Goal: Task Accomplishment & Management: Manage account settings

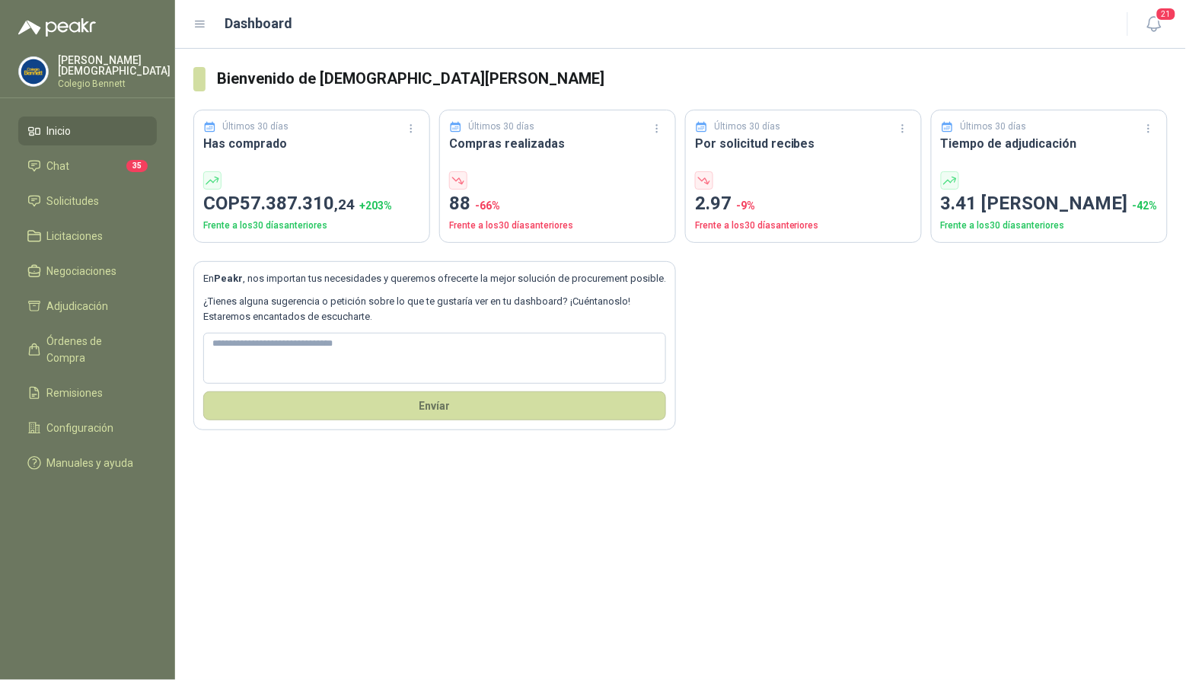
click at [95, 79] on p "Colegio Bennett" at bounding box center [114, 83] width 113 height 9
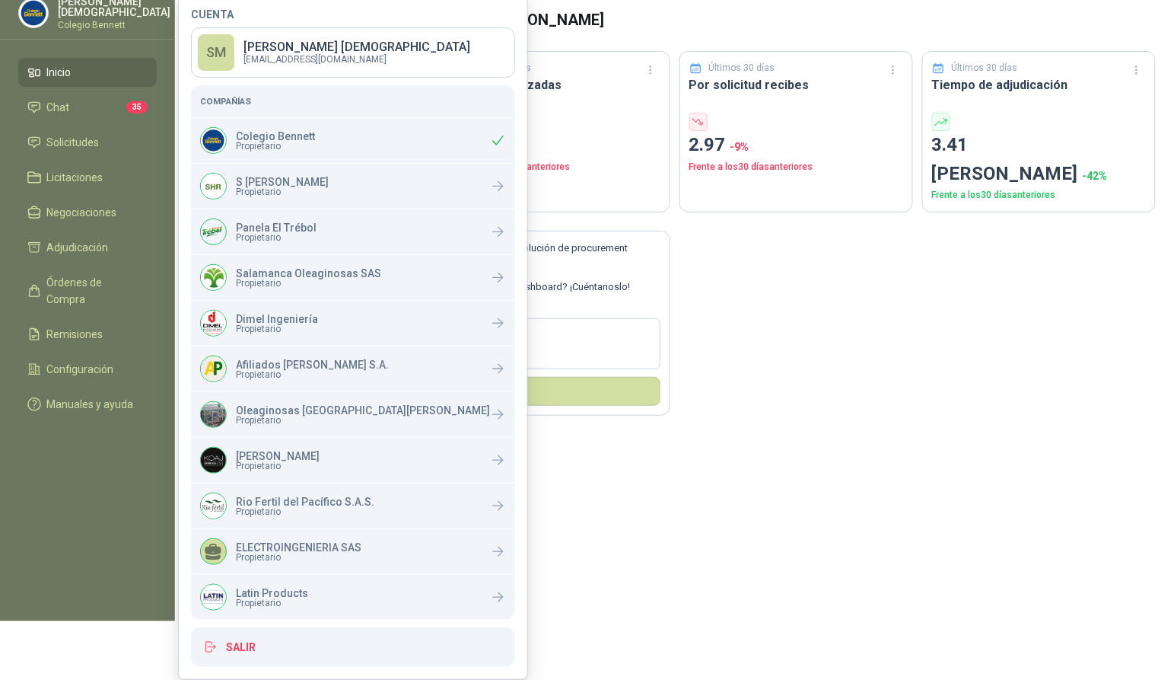
click at [645, 496] on div "Bienvenido de nuevo [PERSON_NAME] Últimos 30 [PERSON_NAME] Has comprado COP 57.…" at bounding box center [674, 305] width 999 height 631
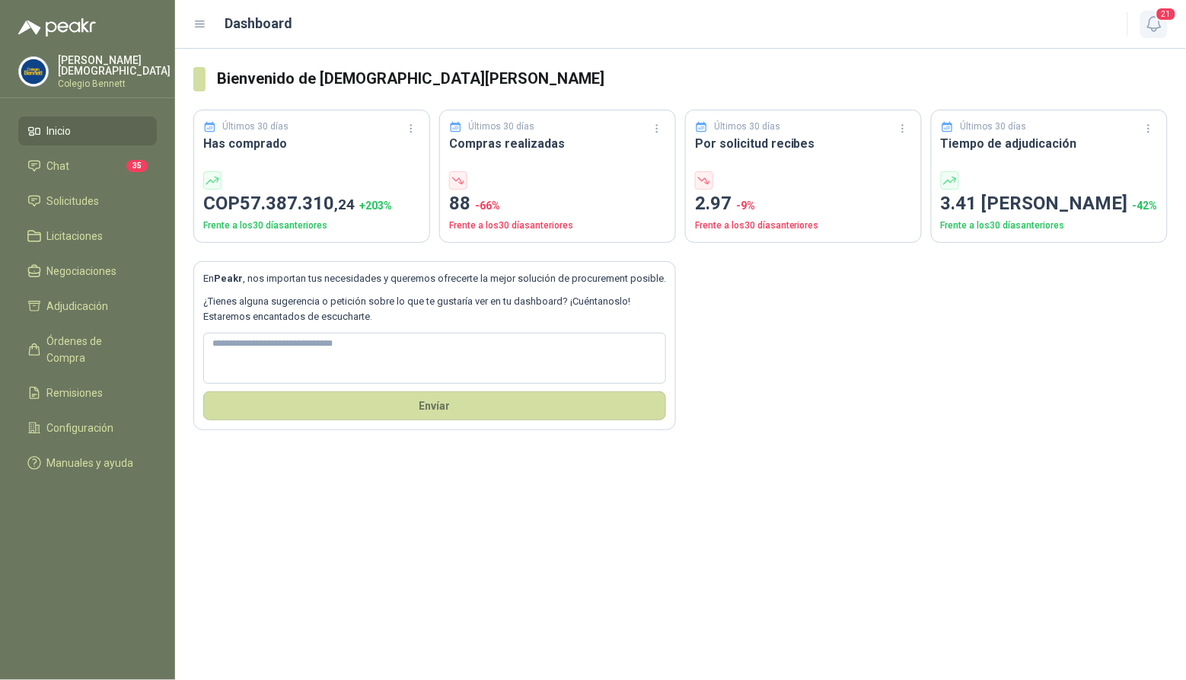
click at [1149, 19] on icon "button" at bounding box center [1153, 23] width 19 height 19
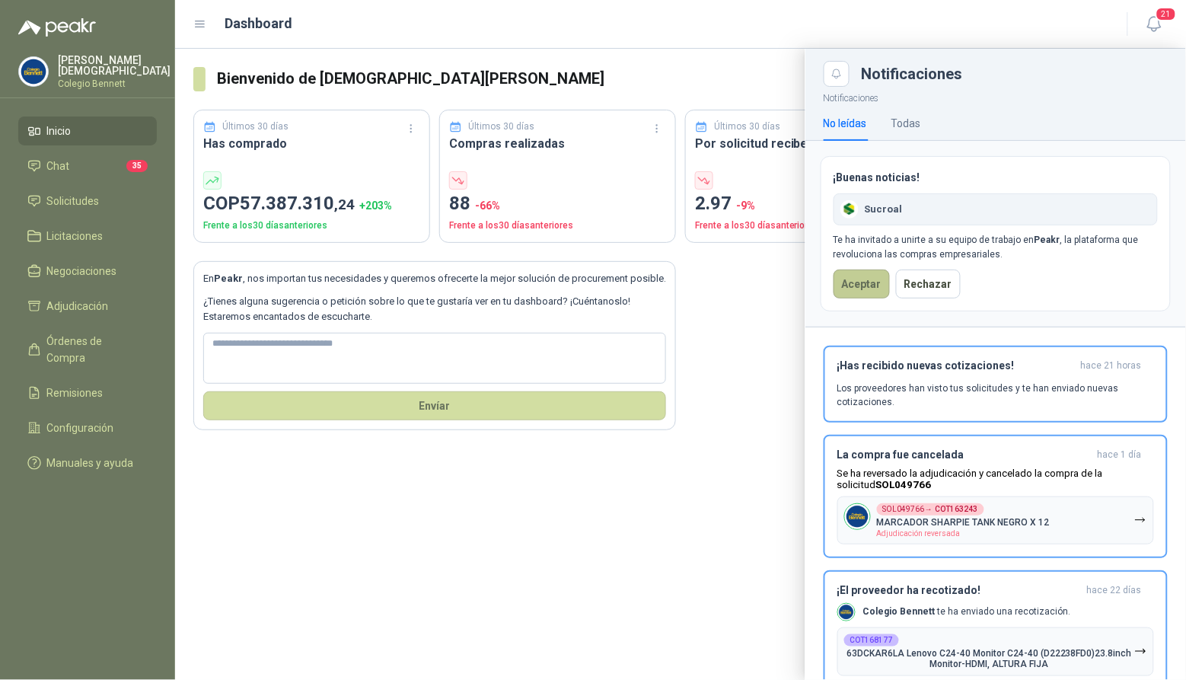
click at [852, 291] on button "Aceptar" at bounding box center [861, 283] width 56 height 29
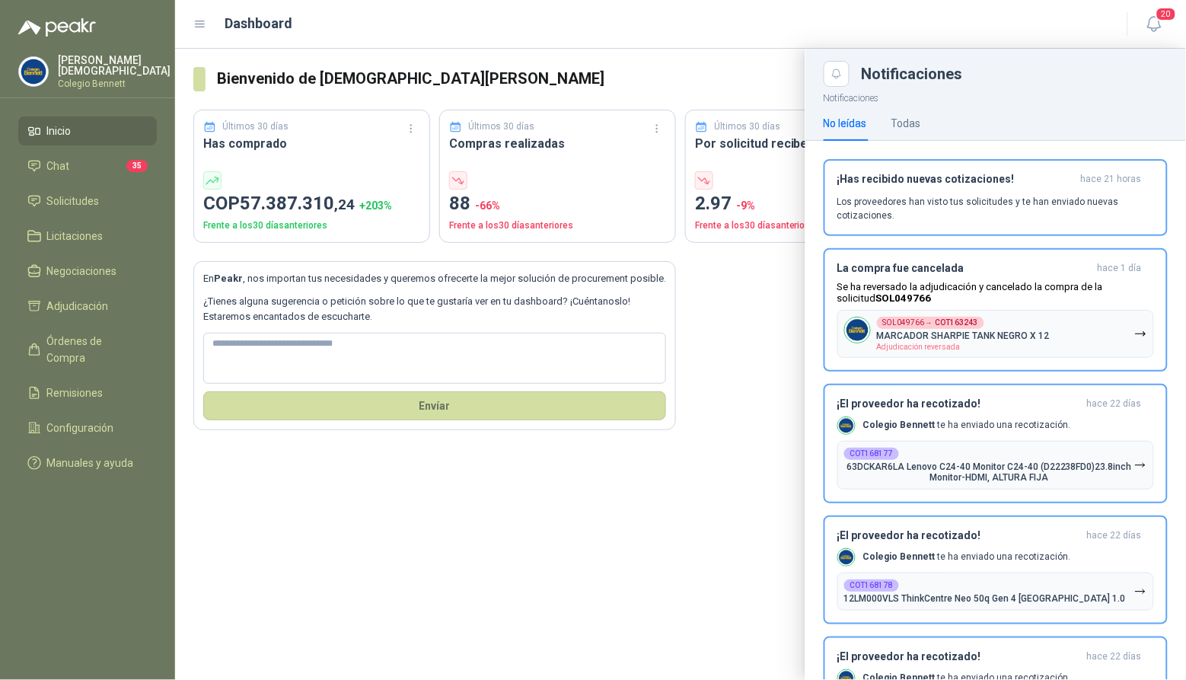
click at [100, 63] on p "[PERSON_NAME]" at bounding box center [114, 65] width 113 height 21
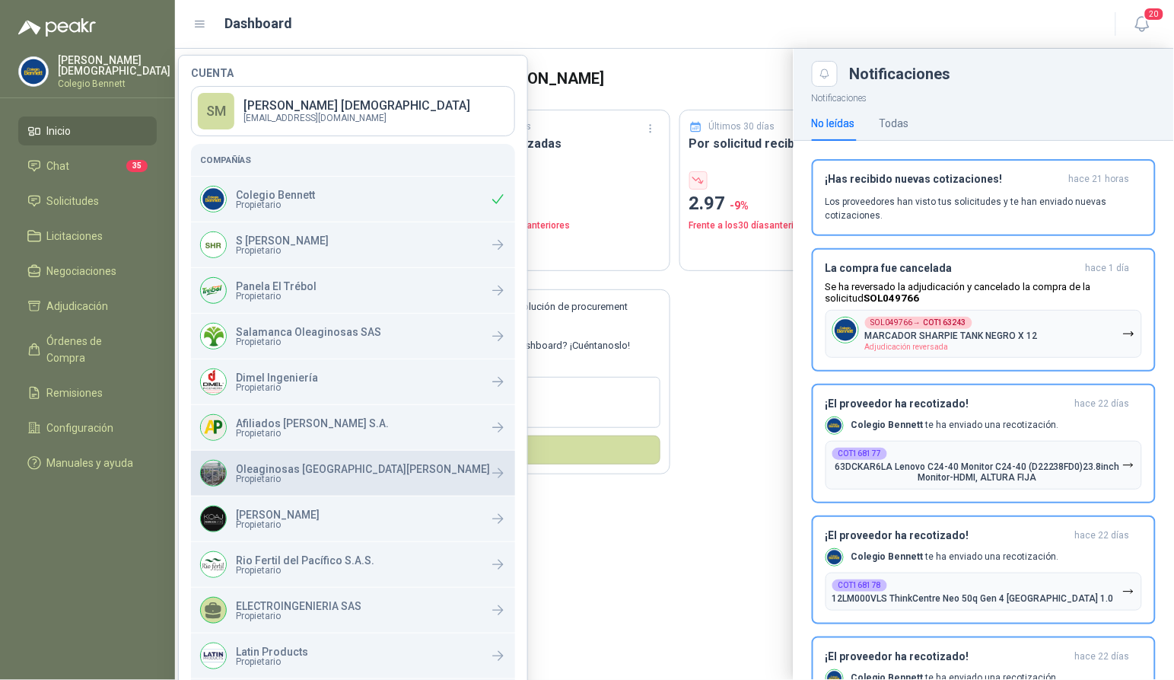
scroll to position [104, 0]
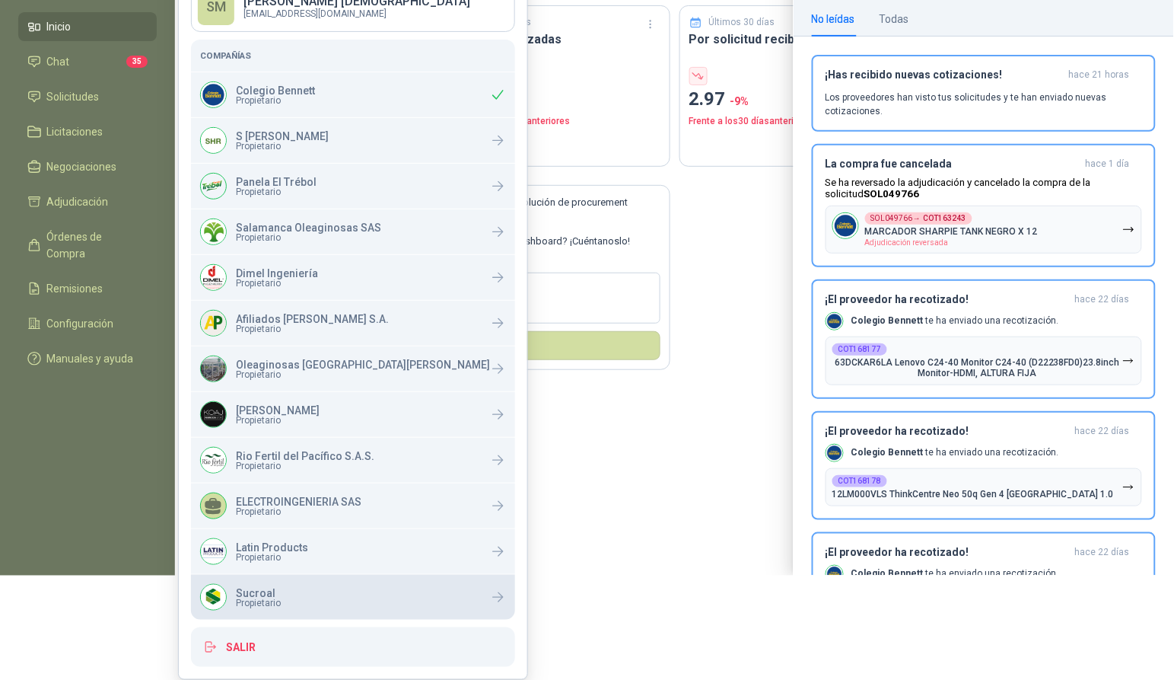
click at [276, 594] on p "Sucroal" at bounding box center [258, 592] width 45 height 11
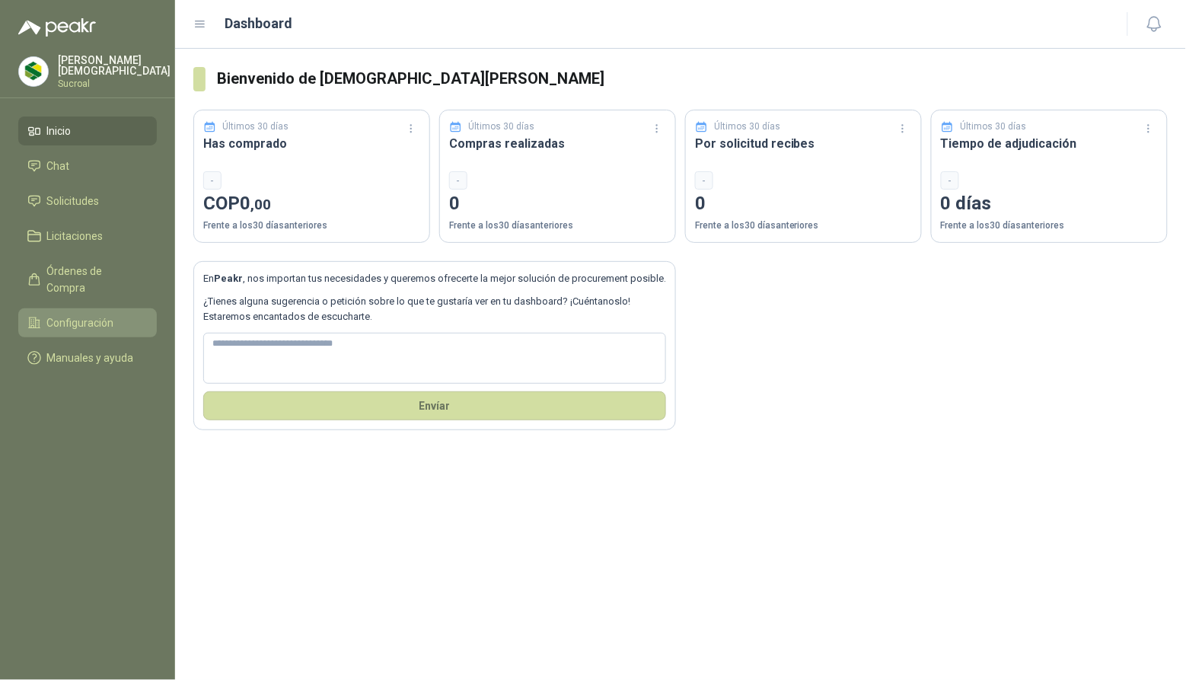
click at [92, 314] on span "Configuración" at bounding box center [80, 322] width 67 height 17
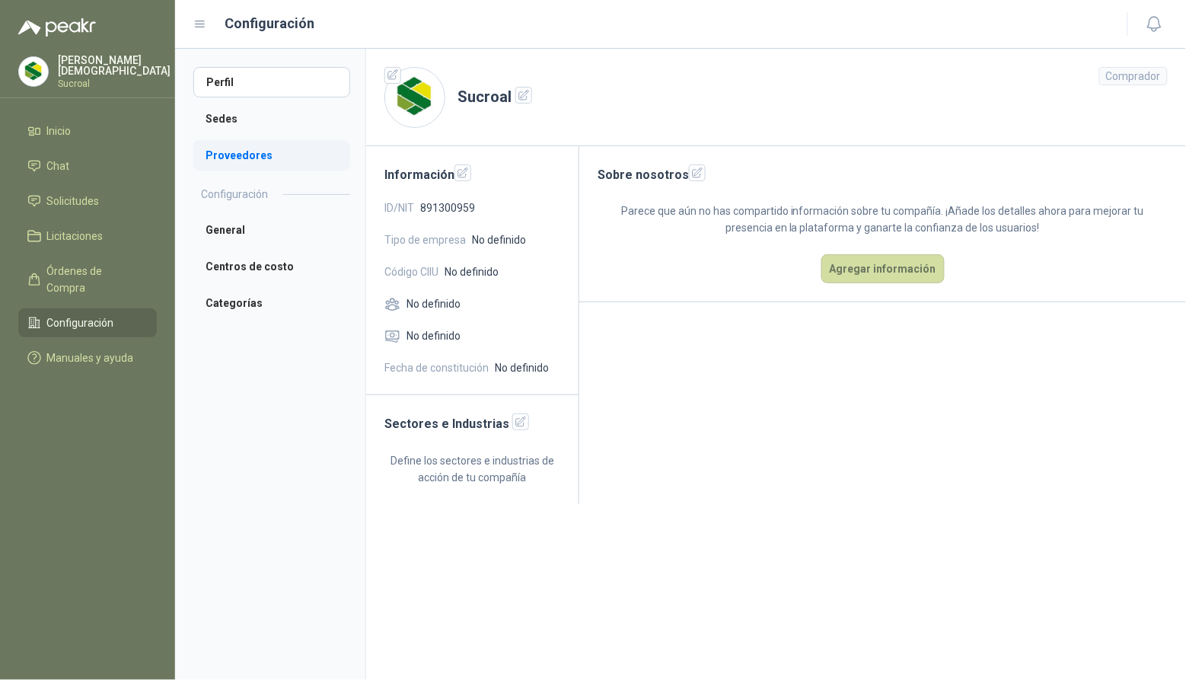
click at [264, 161] on li "Proveedores" at bounding box center [271, 155] width 157 height 30
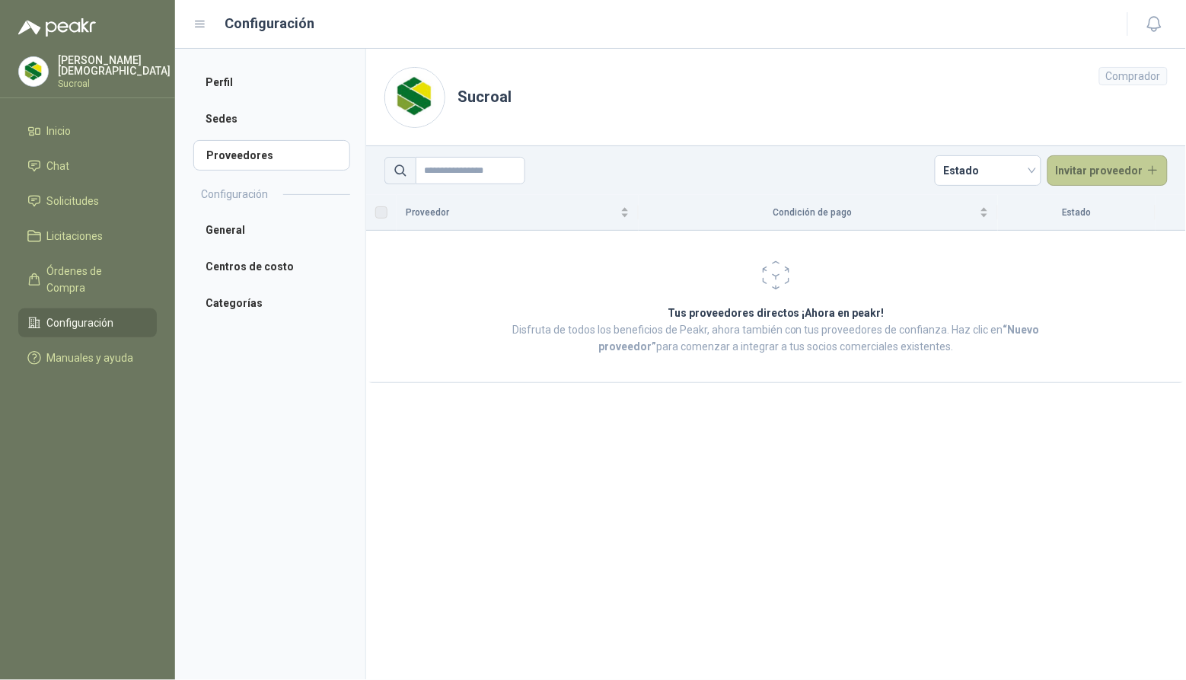
click at [1116, 170] on button "Invitar proveedor" at bounding box center [1107, 170] width 121 height 30
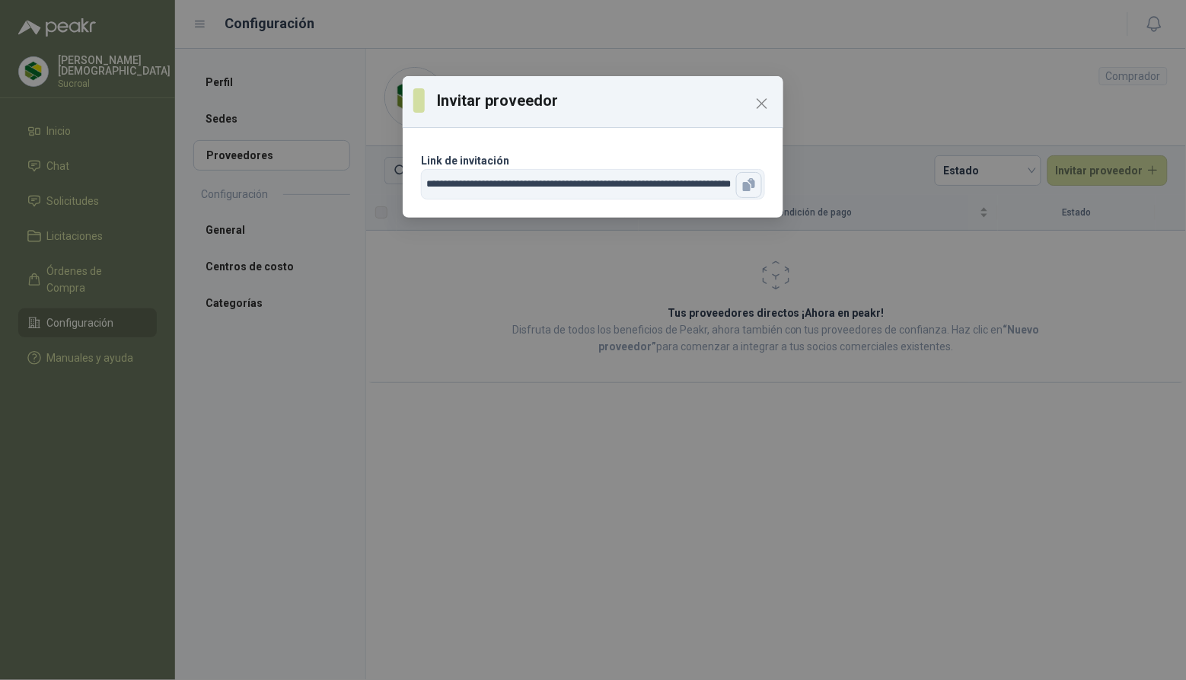
click at [749, 182] on icon "button" at bounding box center [748, 184] width 15 height 15
click at [140, 105] on div "**********" at bounding box center [593, 340] width 1186 height 680
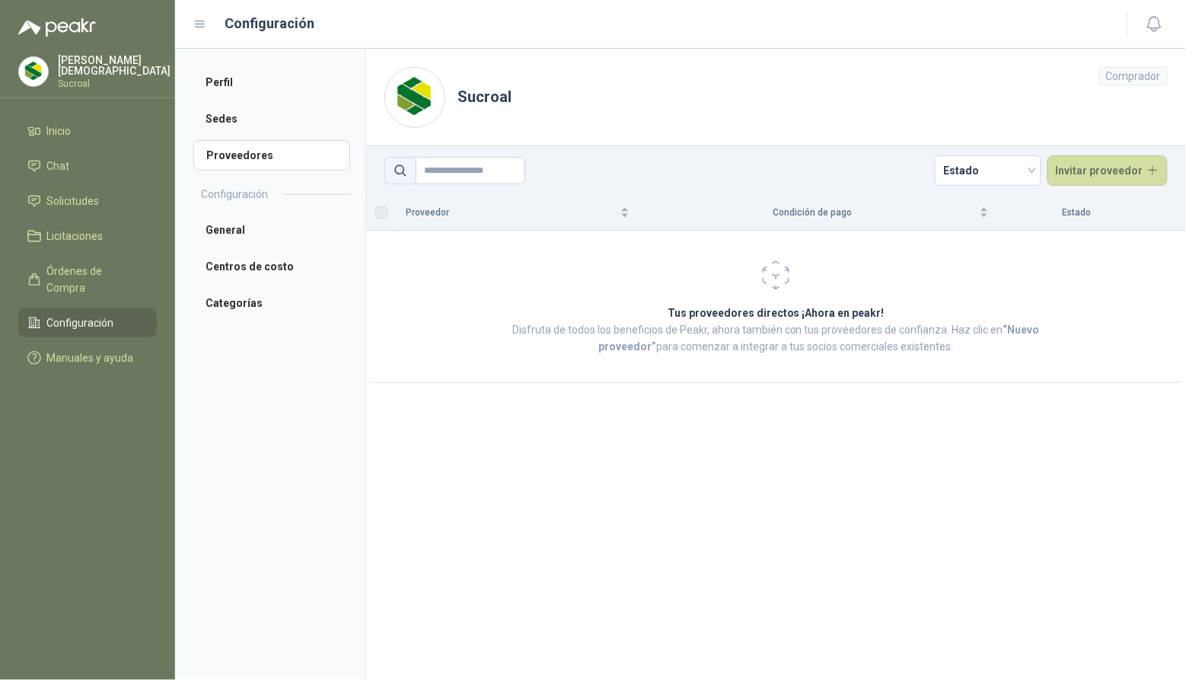
click at [100, 70] on div "Simón Mosquera Sucroal" at bounding box center [114, 71] width 113 height 33
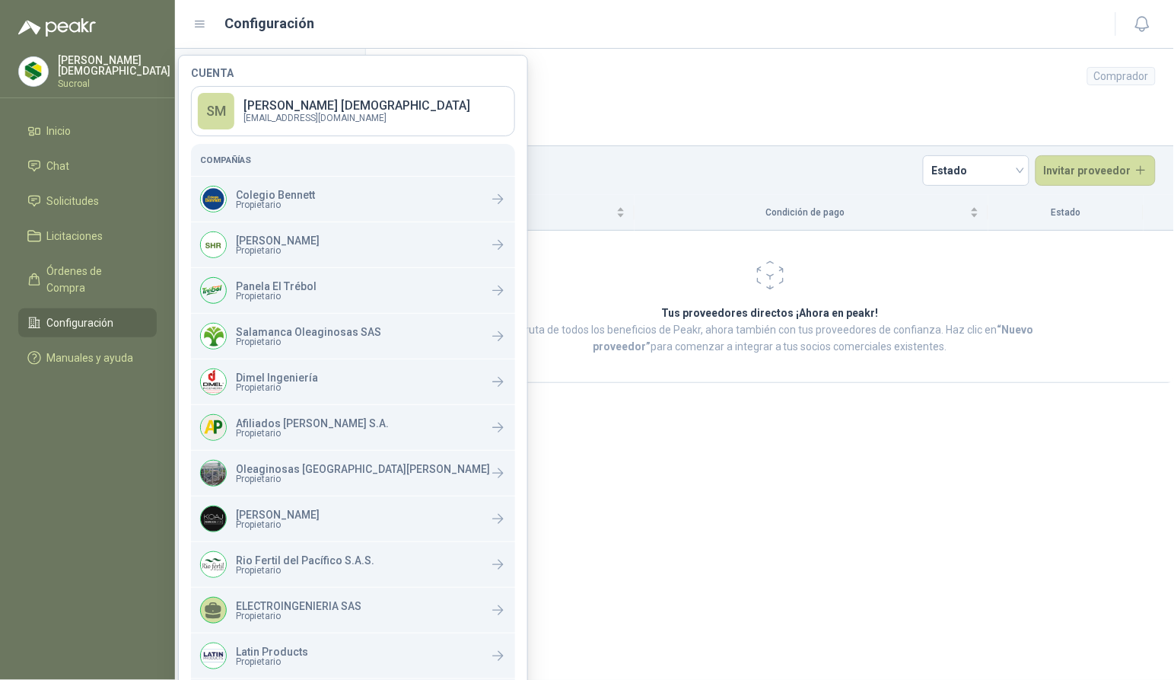
scroll to position [104, 0]
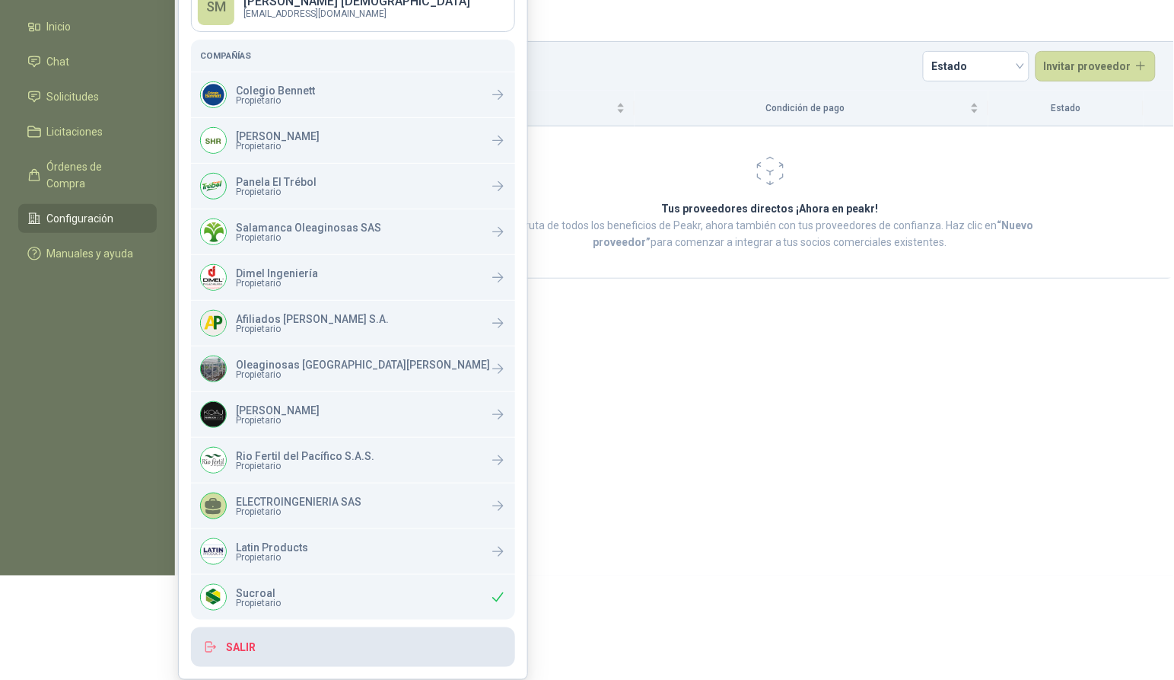
click at [278, 651] on button "Salir" at bounding box center [353, 647] width 324 height 40
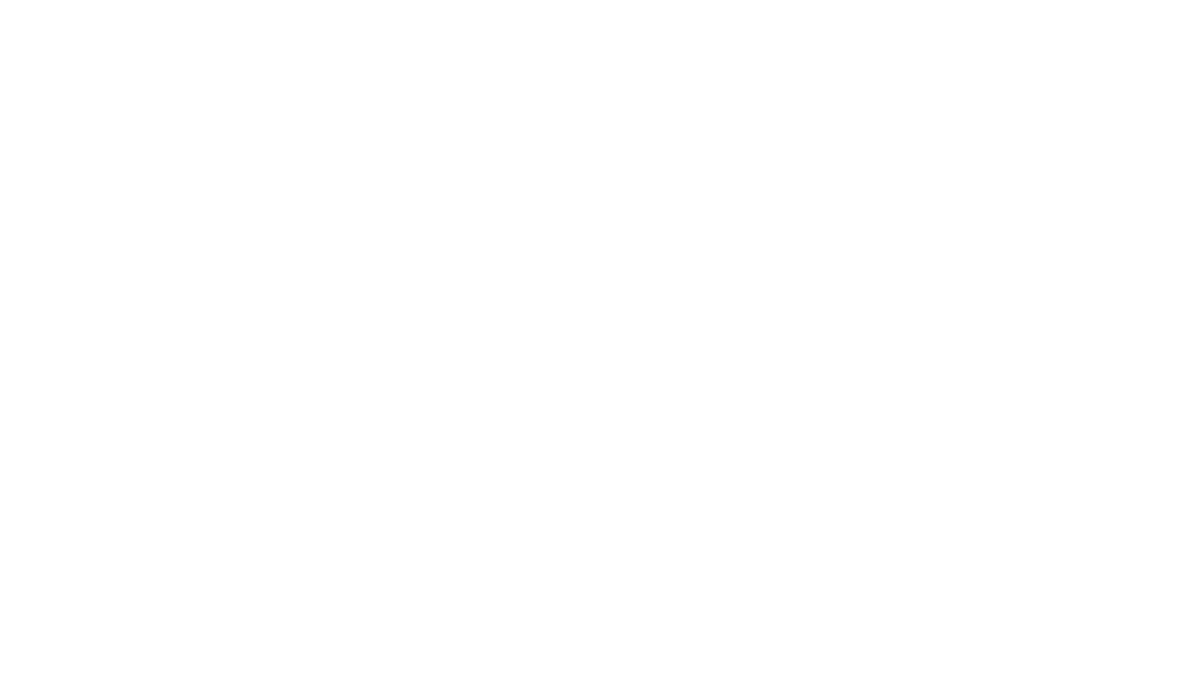
scroll to position [0, 0]
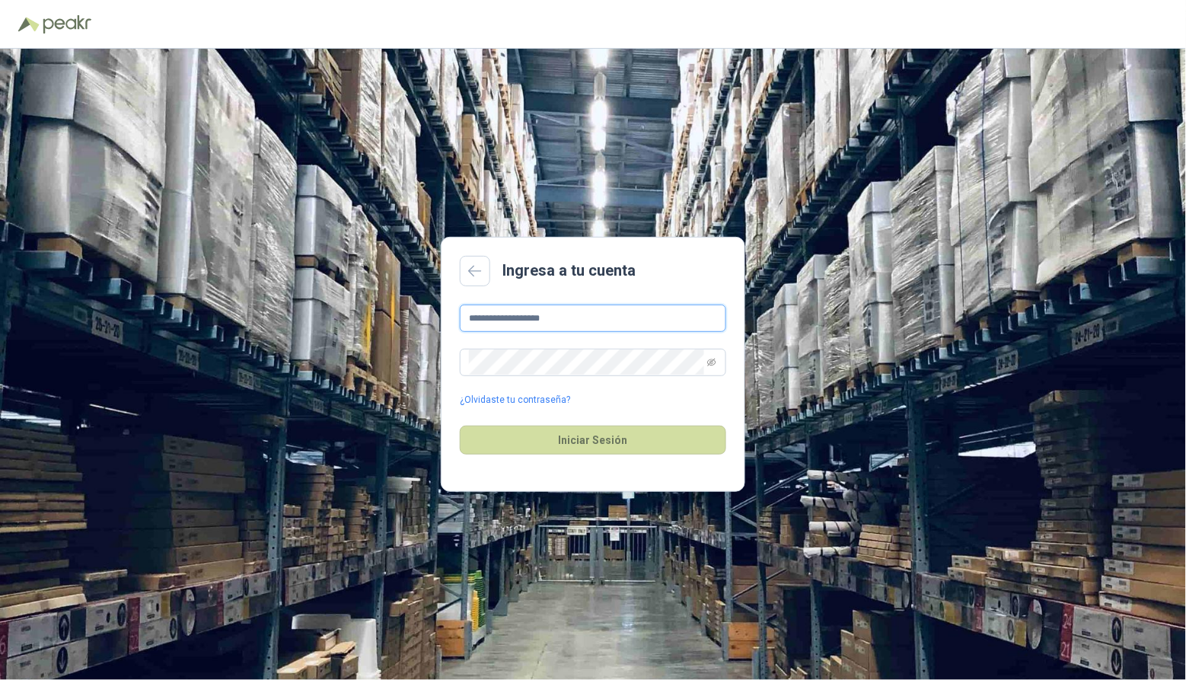
click at [571, 323] on input "**********" at bounding box center [593, 317] width 266 height 27
type input "**********"
click at [651, 445] on button "Iniciar Sesión" at bounding box center [593, 439] width 266 height 29
